Goal: Transaction & Acquisition: Obtain resource

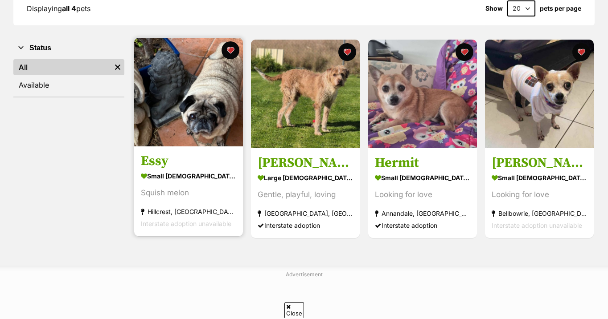
scroll to position [147, 0]
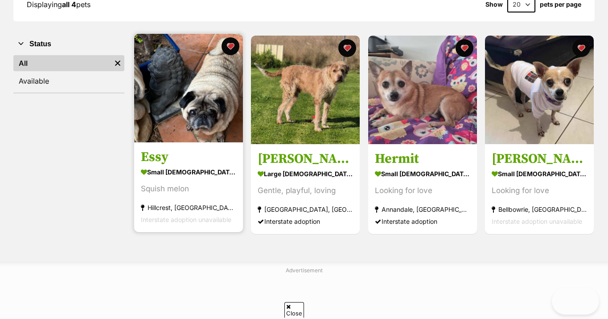
click at [190, 119] on img at bounding box center [188, 88] width 109 height 109
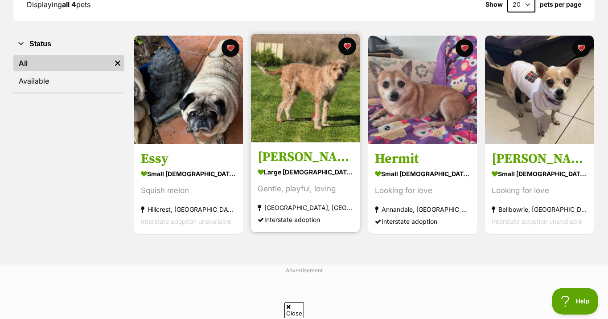
click at [314, 85] on img at bounding box center [305, 88] width 109 height 109
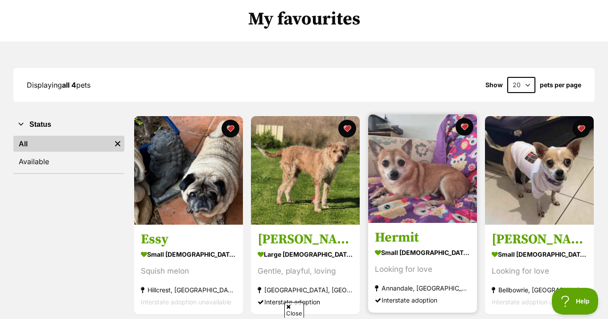
scroll to position [65, 0]
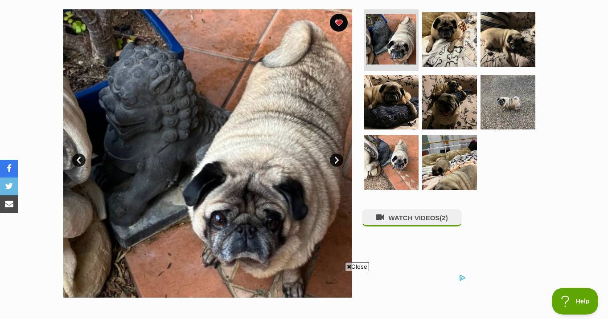
click at [357, 266] on span "Close" at bounding box center [357, 266] width 24 height 9
click at [336, 158] on link "Next" at bounding box center [336, 160] width 13 height 13
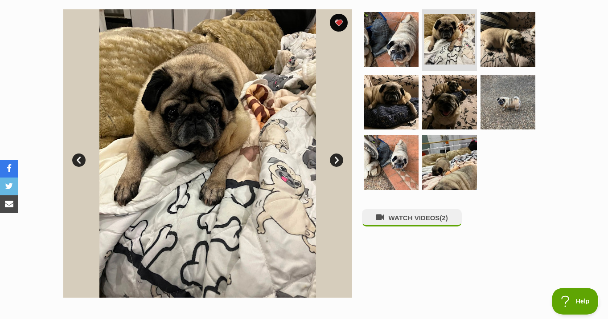
click at [336, 158] on link "Next" at bounding box center [336, 160] width 13 height 13
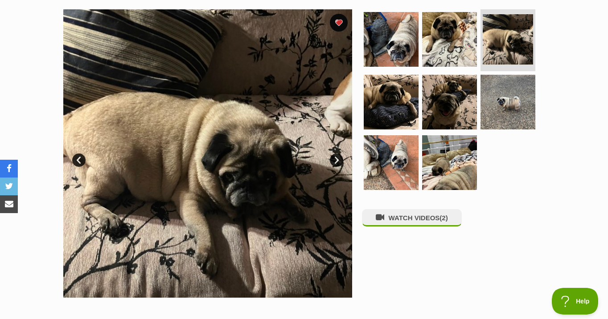
click at [336, 158] on link "Next" at bounding box center [336, 160] width 13 height 13
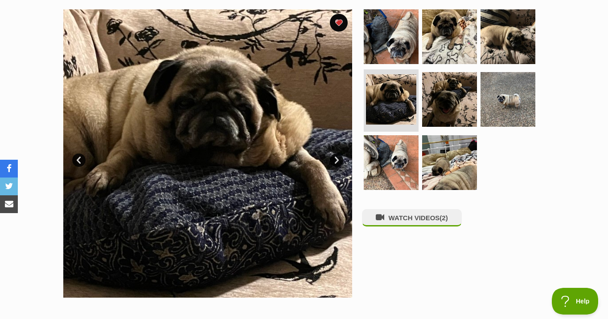
click at [336, 160] on link "Next" at bounding box center [336, 160] width 13 height 13
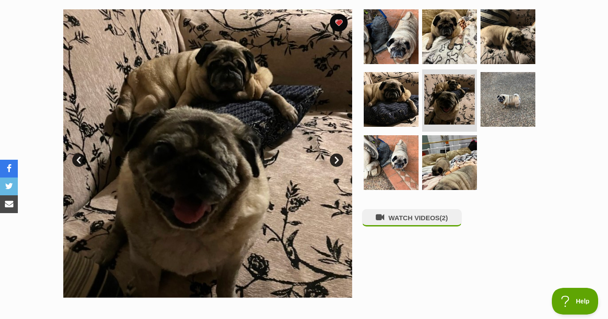
click at [336, 160] on link "Next" at bounding box center [336, 160] width 13 height 13
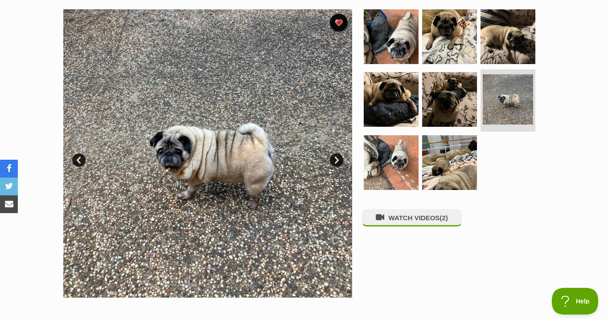
click at [336, 160] on link "Next" at bounding box center [336, 160] width 13 height 13
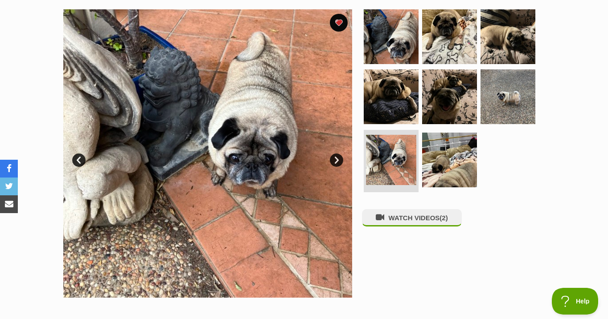
click at [336, 160] on link "Next" at bounding box center [336, 160] width 13 height 13
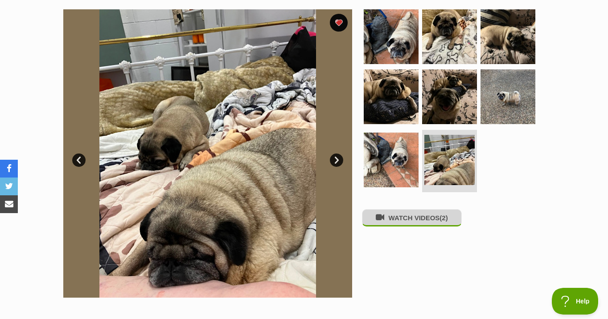
click at [402, 219] on button "WATCH VIDEOS (2)" at bounding box center [412, 217] width 100 height 17
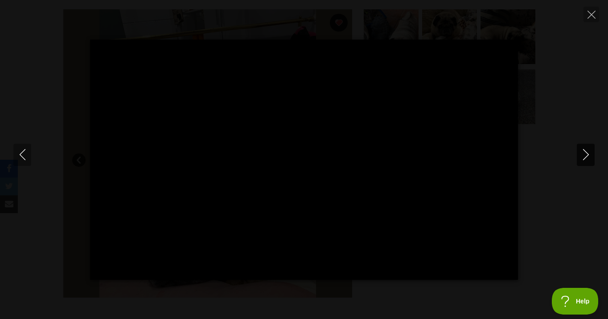
click at [583, 153] on icon "Next" at bounding box center [585, 154] width 11 height 11
type input "96.58"
type input "100"
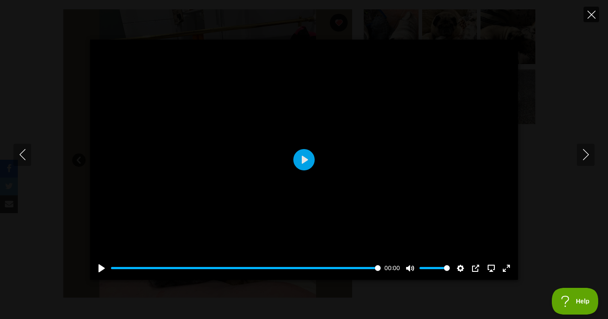
click at [589, 16] on icon "Close" at bounding box center [591, 15] width 8 height 8
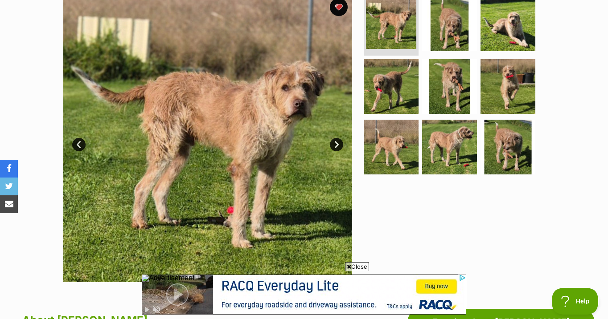
scroll to position [192, 0]
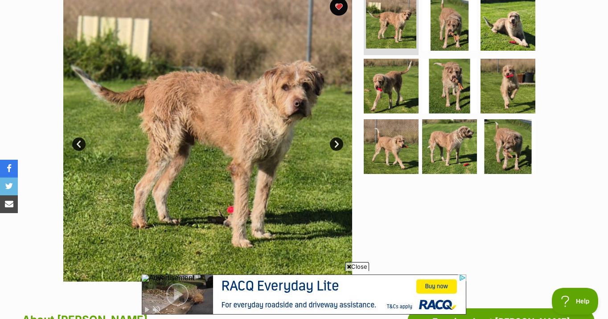
click at [360, 266] on span "Close" at bounding box center [357, 266] width 24 height 9
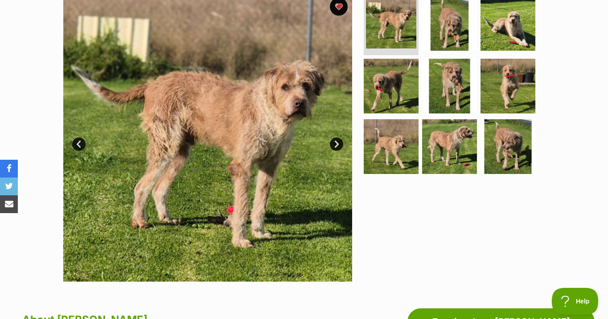
click at [332, 139] on link "Next" at bounding box center [336, 144] width 13 height 13
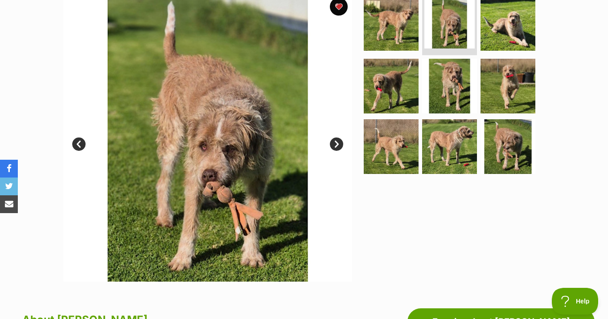
click at [332, 139] on link "Next" at bounding box center [336, 144] width 13 height 13
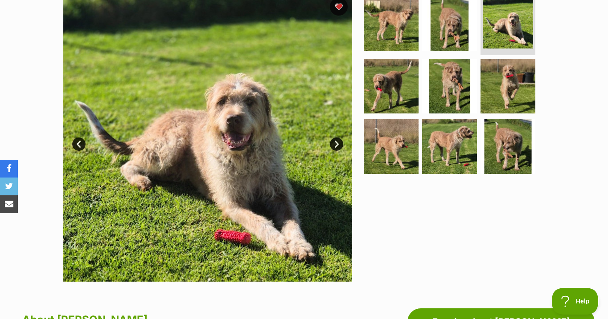
click at [332, 139] on link "Next" at bounding box center [336, 144] width 13 height 13
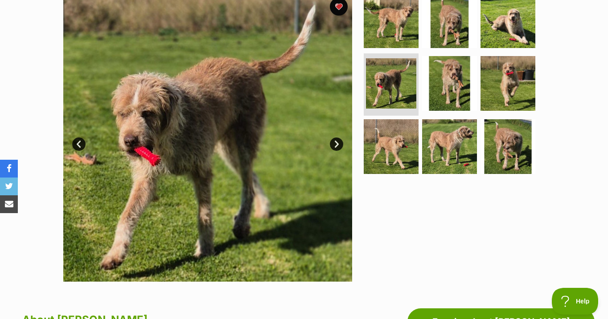
click at [332, 139] on link "Next" at bounding box center [336, 144] width 13 height 13
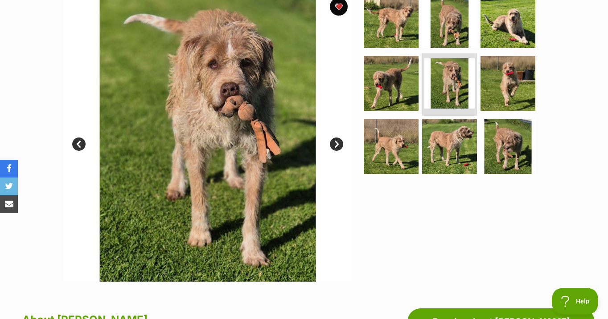
click at [332, 139] on link "Next" at bounding box center [336, 144] width 13 height 13
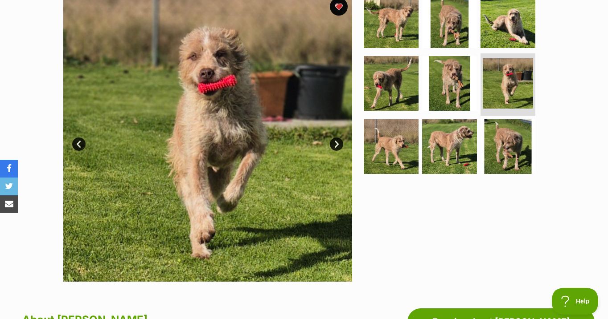
click at [332, 139] on link "Next" at bounding box center [336, 144] width 13 height 13
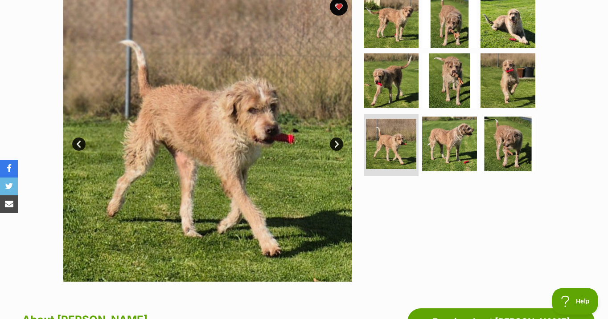
scroll to position [0, 0]
click at [332, 139] on link "Next" at bounding box center [336, 144] width 13 height 13
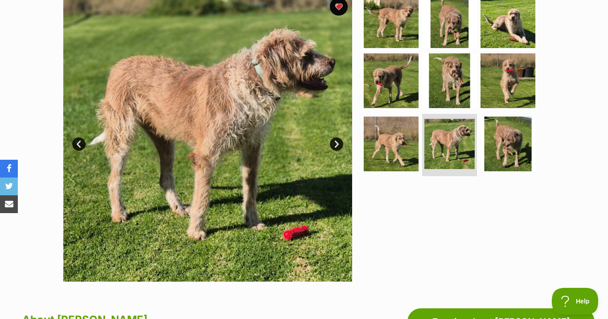
click at [332, 139] on link "Next" at bounding box center [336, 144] width 13 height 13
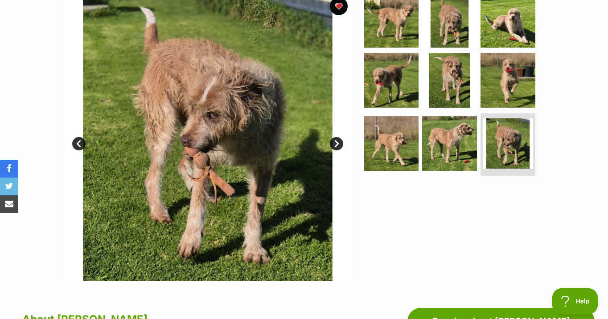
scroll to position [192, 0]
